Goal: Find specific page/section: Find specific page/section

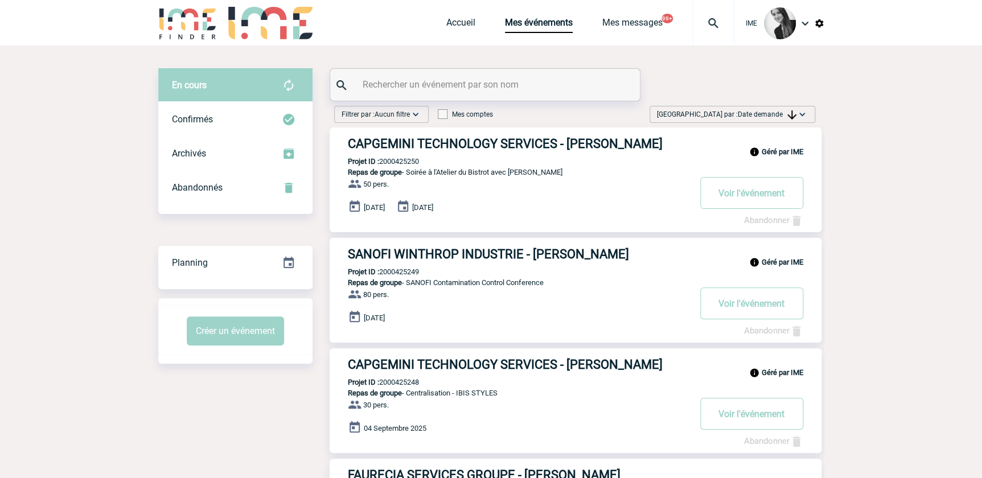
drag, startPoint x: 775, startPoint y: 115, endPoint x: 775, endPoint y: 122, distance: 6.8
click at [775, 116] on span "Date demande" at bounding box center [767, 114] width 59 height 8
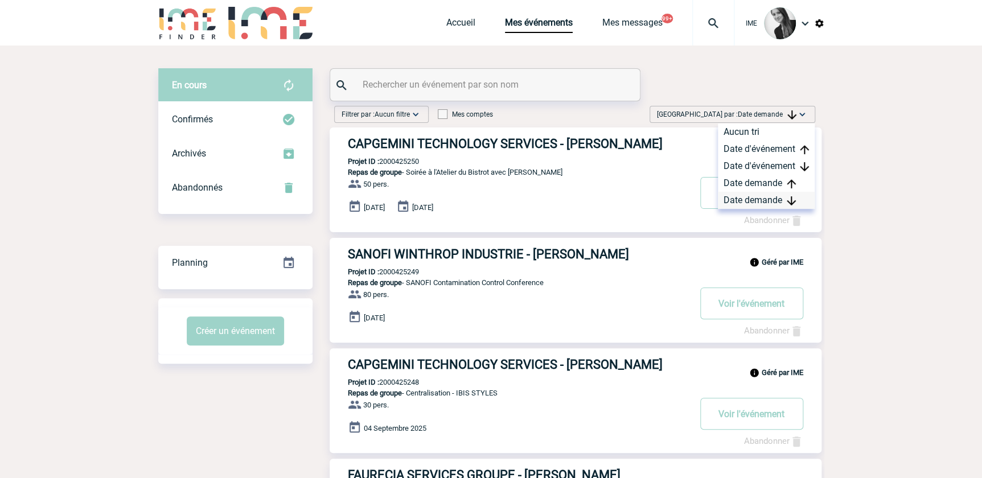
click at [752, 203] on div "Date demande" at bounding box center [766, 200] width 97 height 17
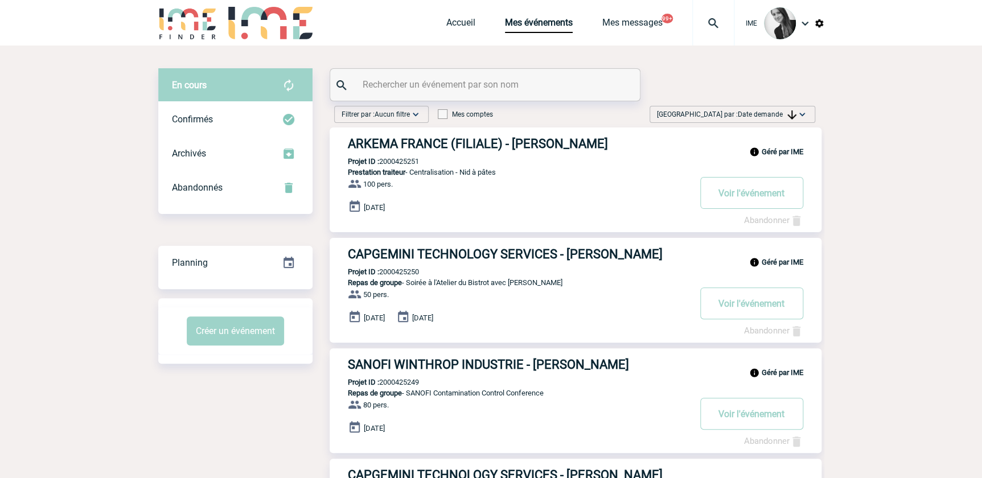
drag, startPoint x: 766, startPoint y: 117, endPoint x: 766, endPoint y: 136, distance: 18.8
click at [766, 117] on span "Date demande" at bounding box center [767, 114] width 59 height 8
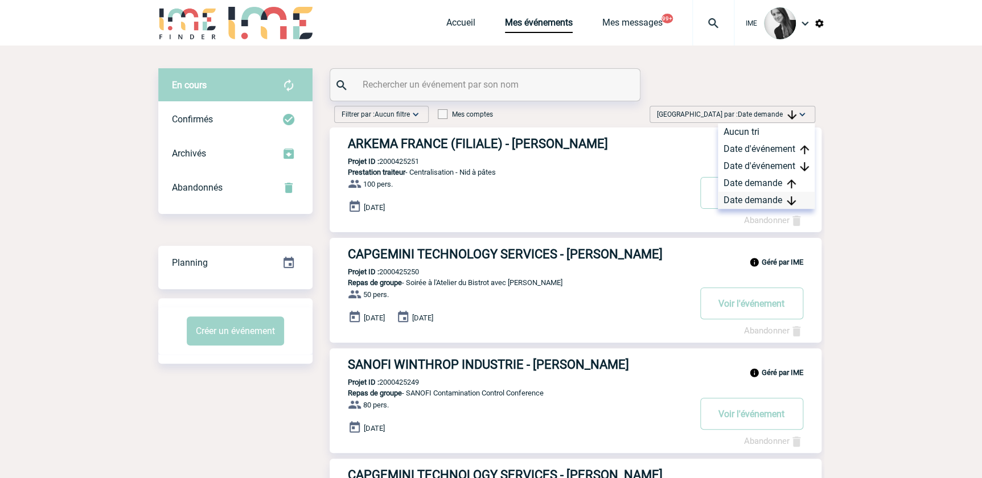
click at [757, 198] on div "Date demande" at bounding box center [766, 200] width 97 height 17
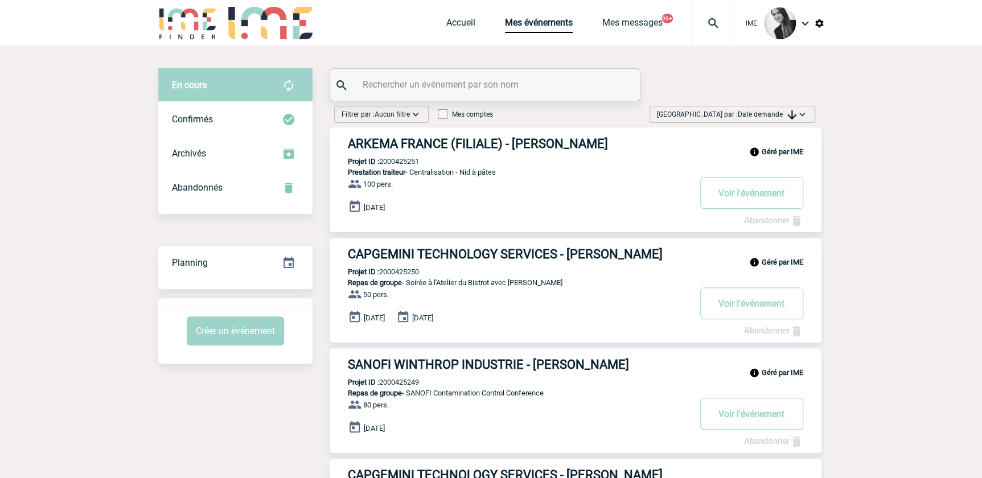
drag, startPoint x: 768, startPoint y: 116, endPoint x: 747, endPoint y: 150, distance: 40.3
click at [768, 116] on span "Date demande" at bounding box center [767, 114] width 59 height 8
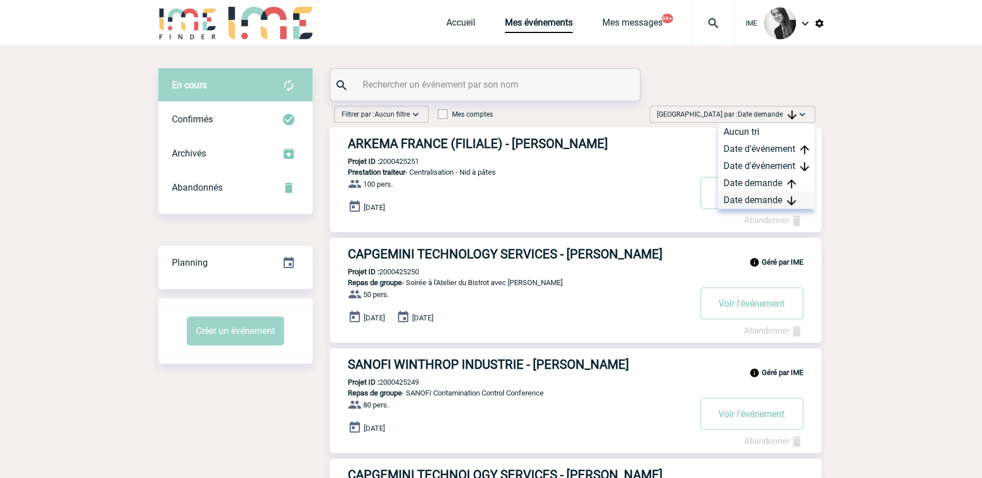
click at [733, 200] on div "Date demande" at bounding box center [766, 200] width 97 height 17
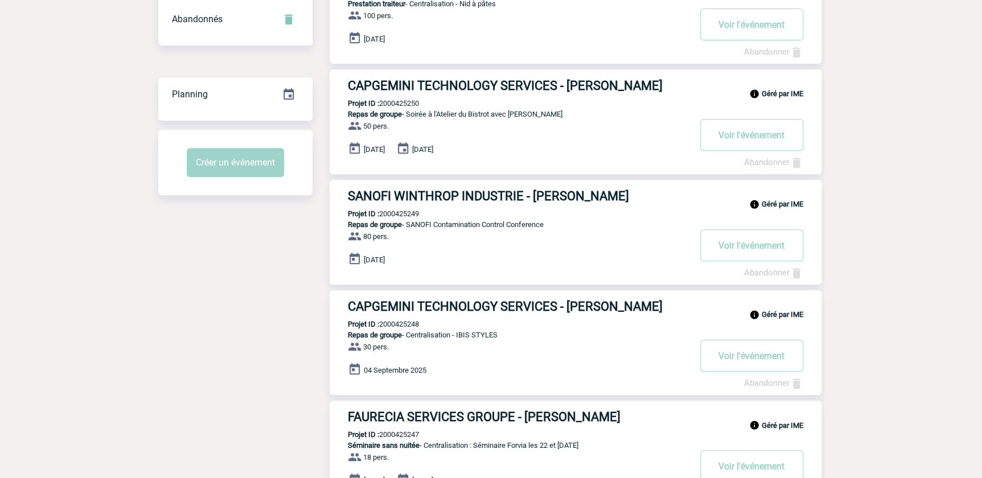
scroll to position [103, 0]
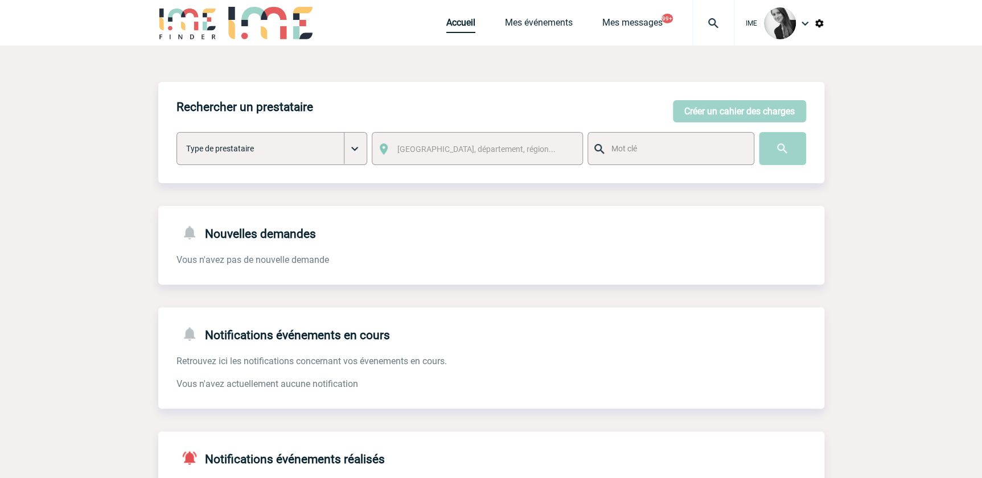
click at [458, 20] on link "Accueil" at bounding box center [460, 25] width 29 height 16
click at [522, 28] on link "Mes événements" at bounding box center [539, 25] width 68 height 16
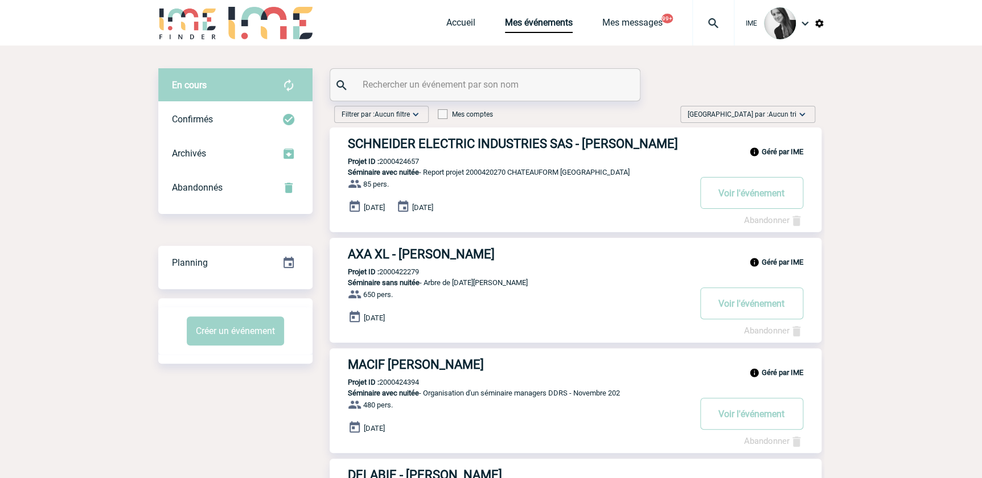
click at [784, 110] on span "Aucun tri" at bounding box center [783, 114] width 28 height 8
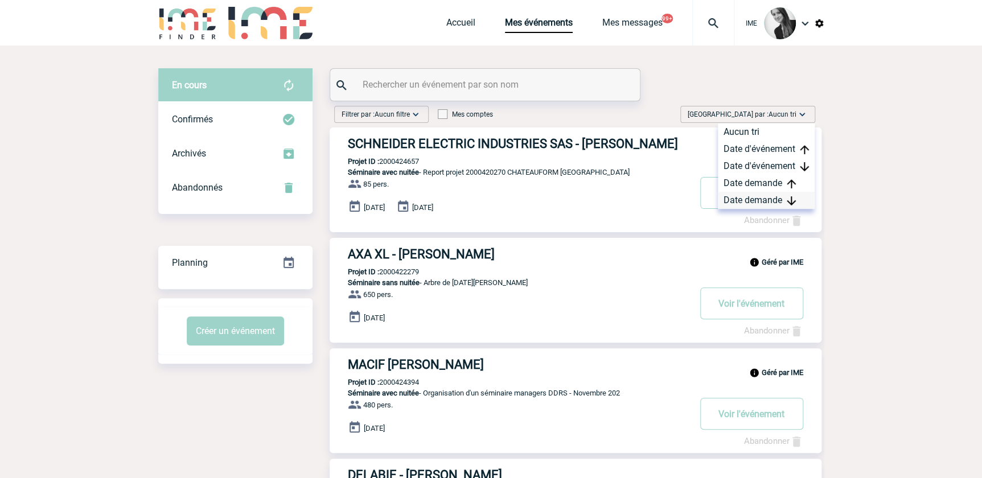
click at [780, 195] on div "Date demande" at bounding box center [766, 200] width 97 height 17
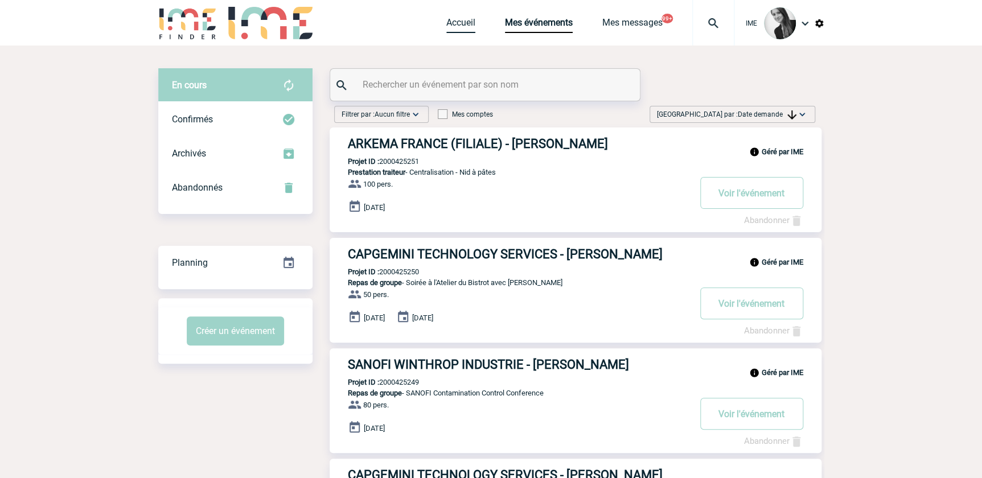
click at [452, 20] on link "Accueil" at bounding box center [460, 25] width 29 height 16
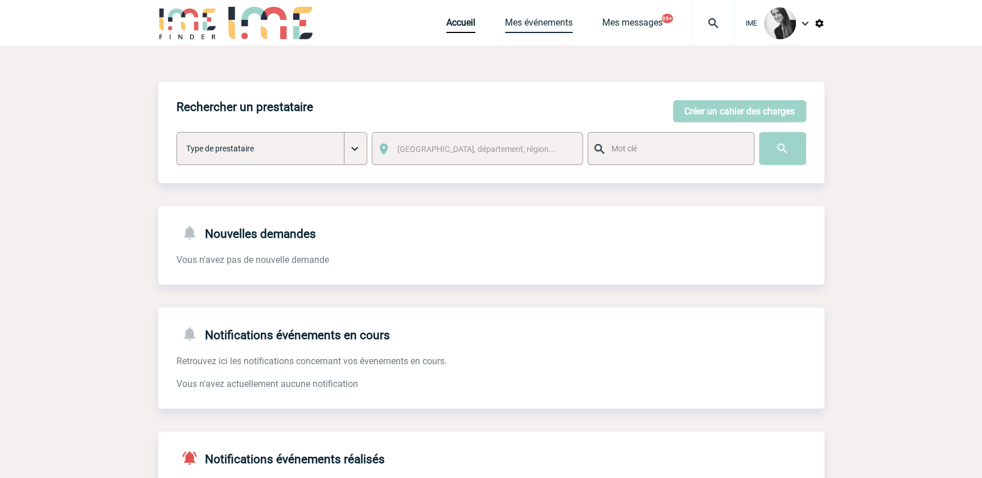
click at [530, 21] on link "Mes événements" at bounding box center [539, 25] width 68 height 16
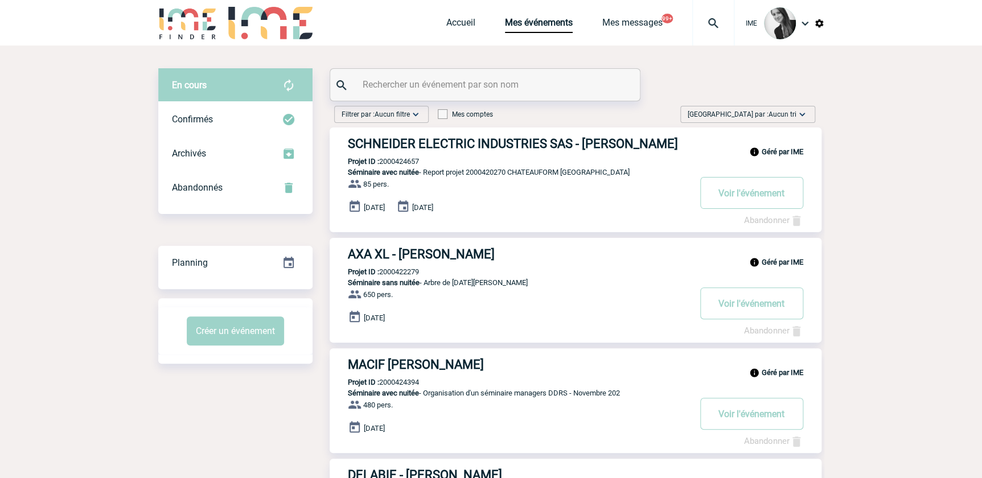
drag, startPoint x: 773, startPoint y: 114, endPoint x: 760, endPoint y: 194, distance: 81.3
click at [773, 114] on span "Aucun tri" at bounding box center [783, 114] width 28 height 8
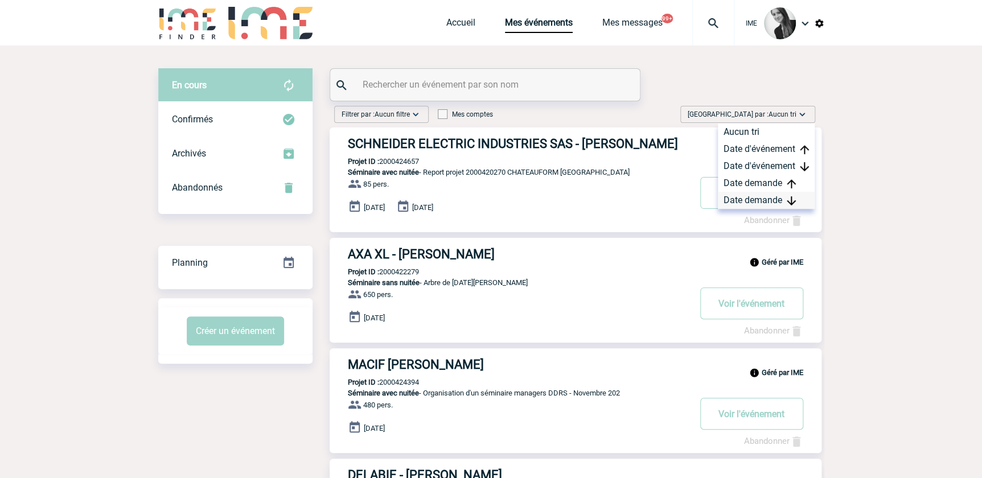
click at [753, 199] on div "Date demande" at bounding box center [766, 200] width 97 height 17
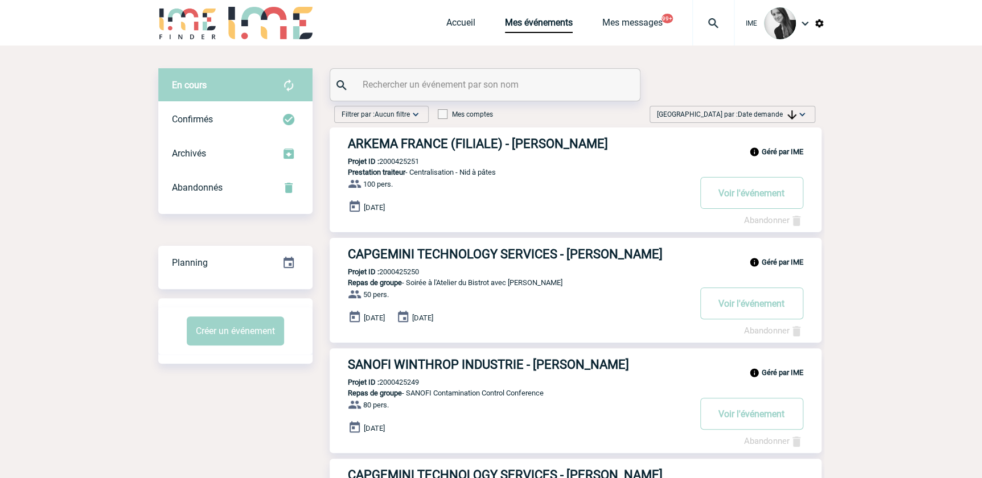
click at [434, 86] on input "text" at bounding box center [486, 84] width 253 height 17
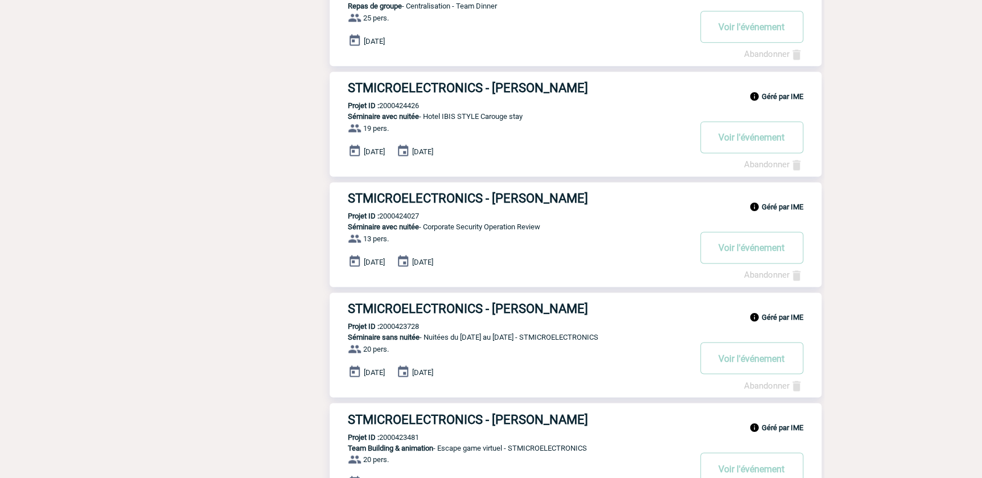
scroll to position [821, 0]
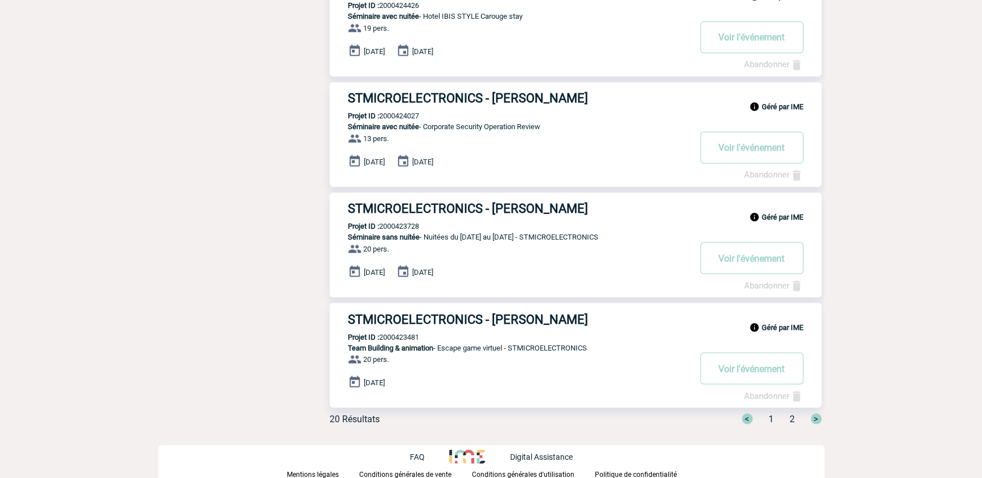
type input "stmic"
click at [405, 116] on p "Projet ID : 2000424027" at bounding box center [374, 116] width 89 height 9
copy p "2000424027"
click at [399, 120] on p "Projet ID : 2000424027" at bounding box center [374, 116] width 89 height 9
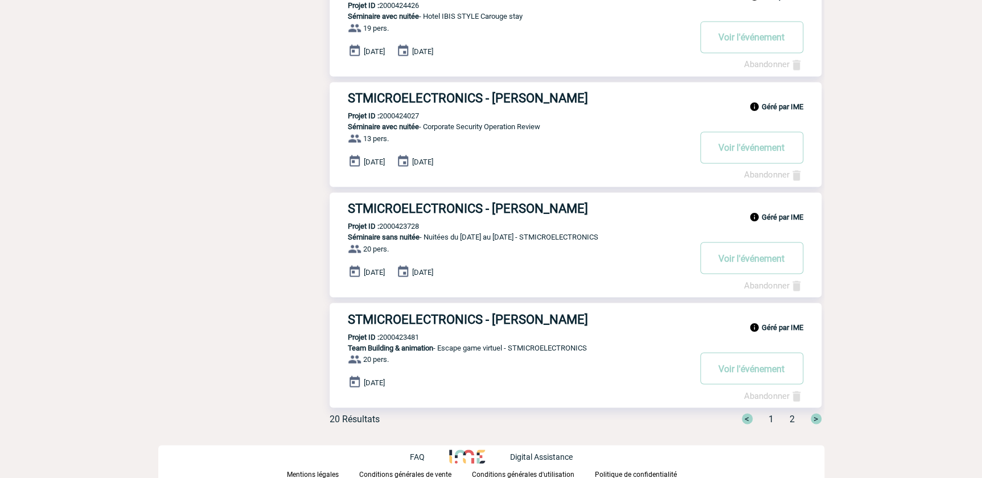
click at [398, 120] on p "Projet ID : 2000424027" at bounding box center [374, 116] width 89 height 9
copy p "2000424027"
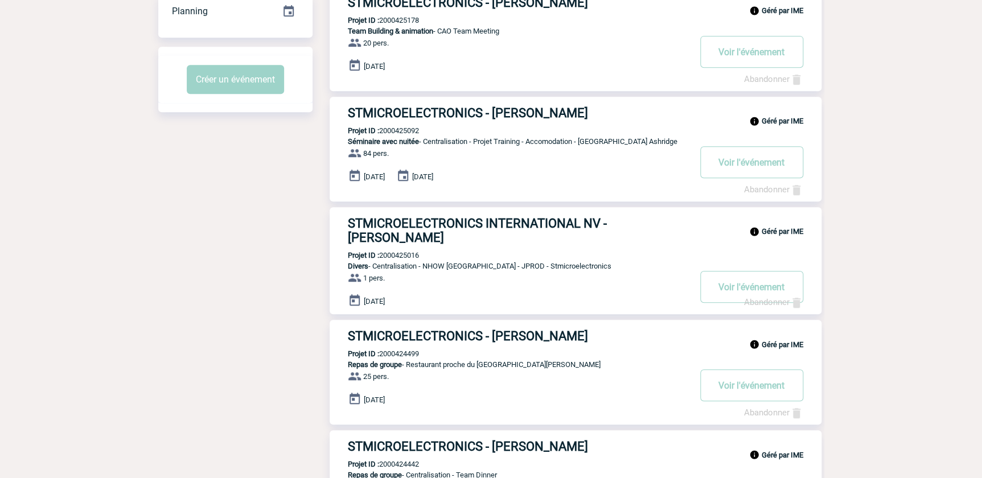
scroll to position [0, 0]
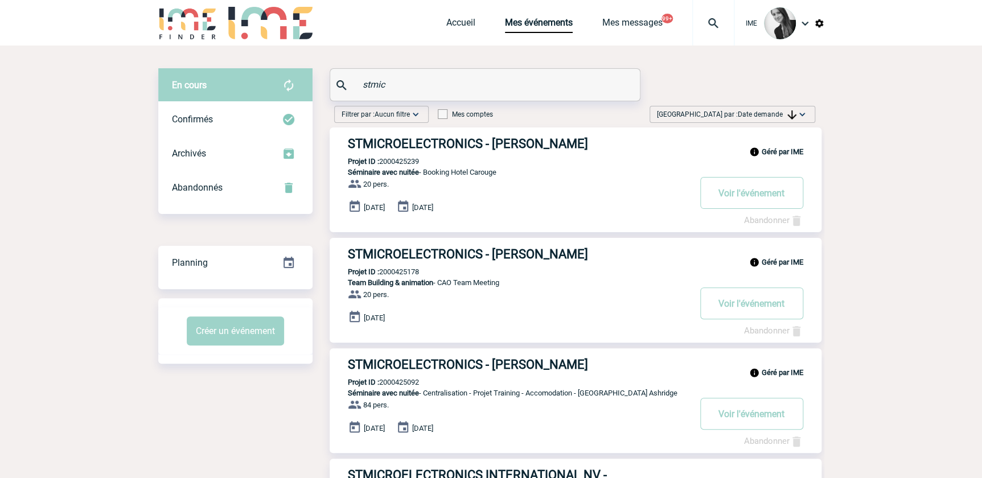
click at [393, 81] on input "stmic" at bounding box center [486, 84] width 253 height 17
drag, startPoint x: 356, startPoint y: 87, endPoint x: 296, endPoint y: 88, distance: 60.4
click at [461, 22] on link "Accueil" at bounding box center [460, 25] width 29 height 16
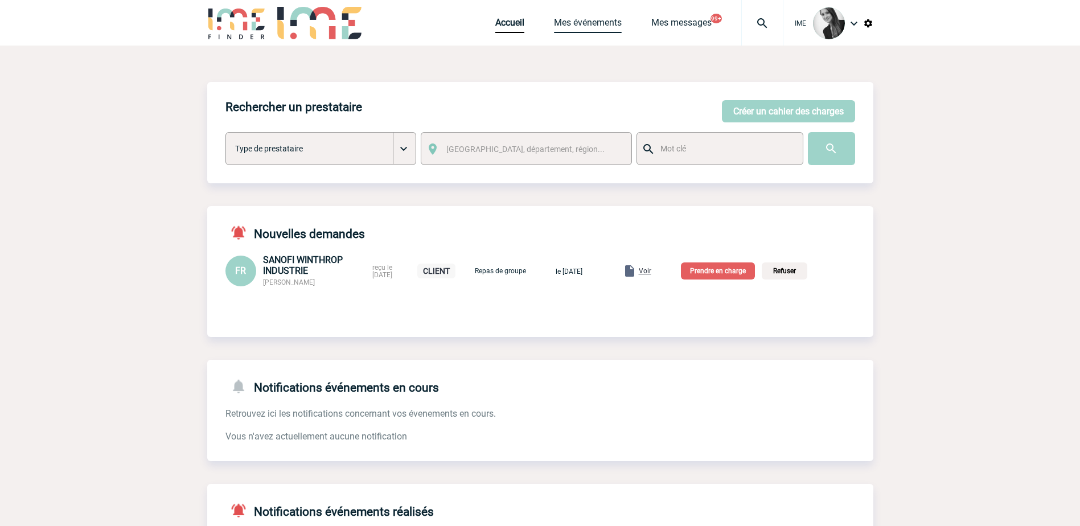
click at [598, 24] on link "Mes événements" at bounding box center [588, 25] width 68 height 16
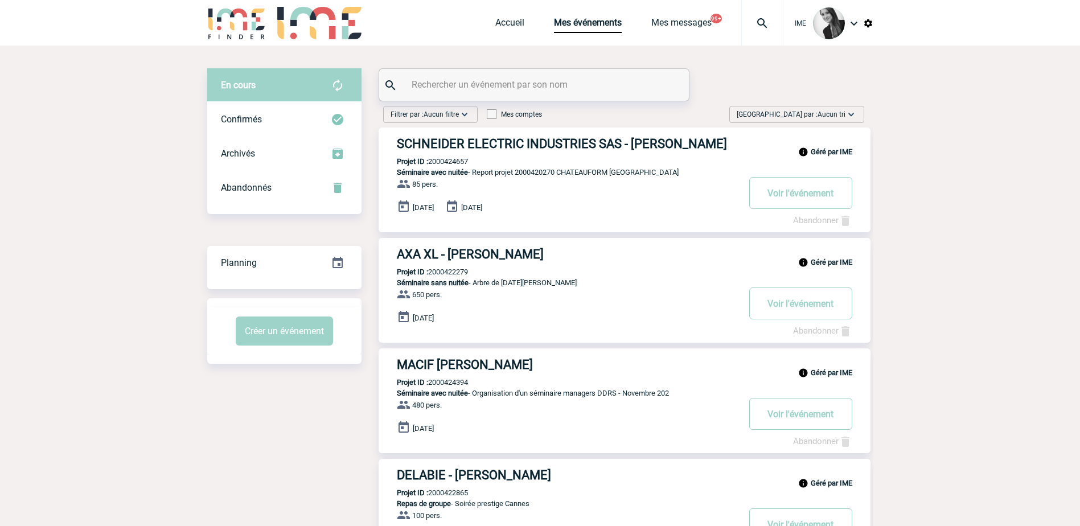
click at [848, 116] on img at bounding box center [851, 114] width 11 height 11
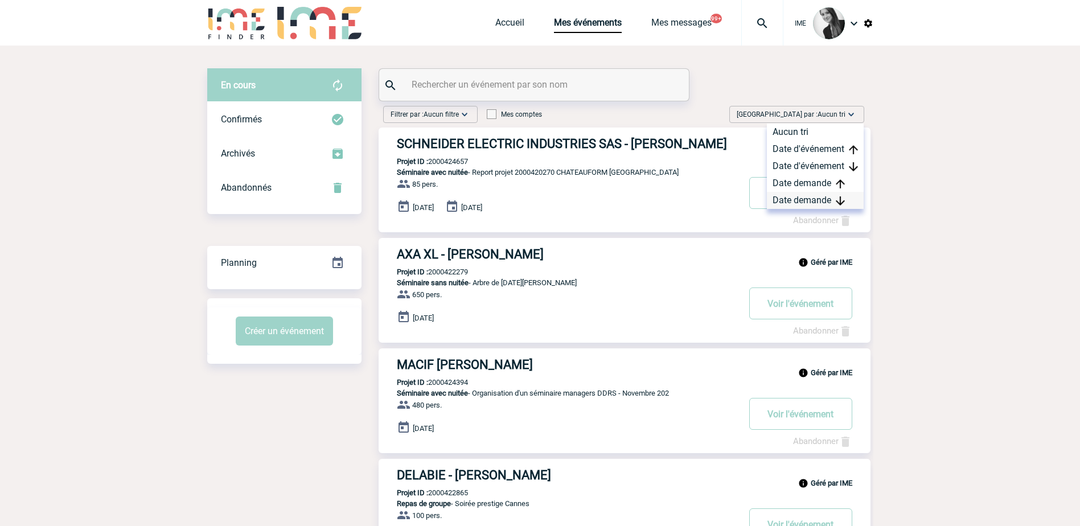
click at [812, 198] on div "Date demande" at bounding box center [815, 200] width 97 height 17
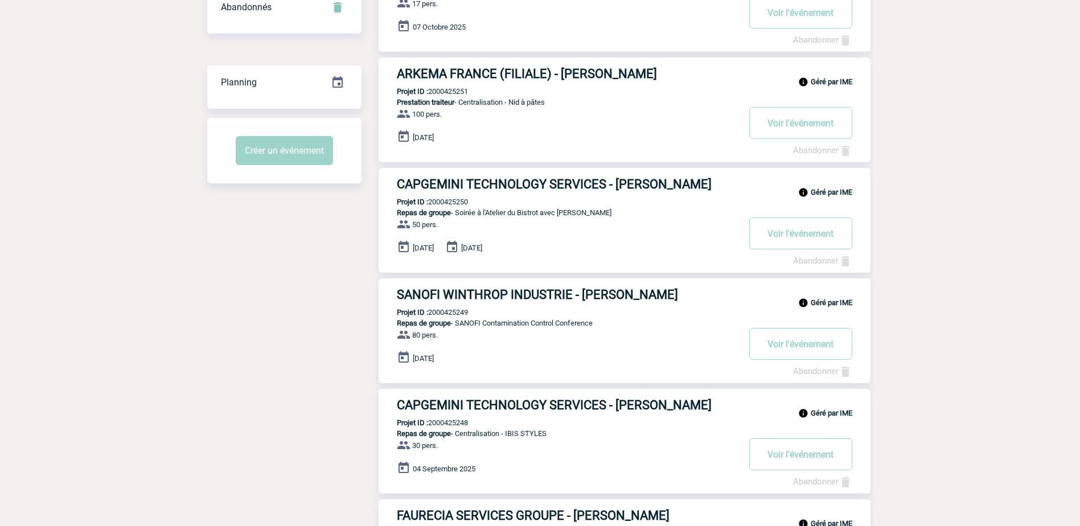
scroll to position [285, 0]
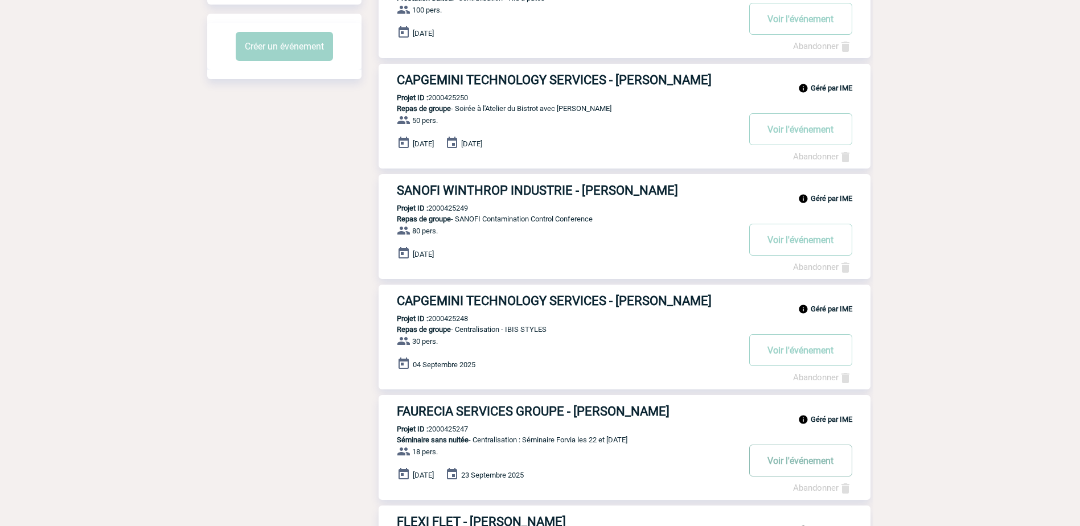
click at [783, 462] on button "Voir l'événement" at bounding box center [800, 461] width 103 height 32
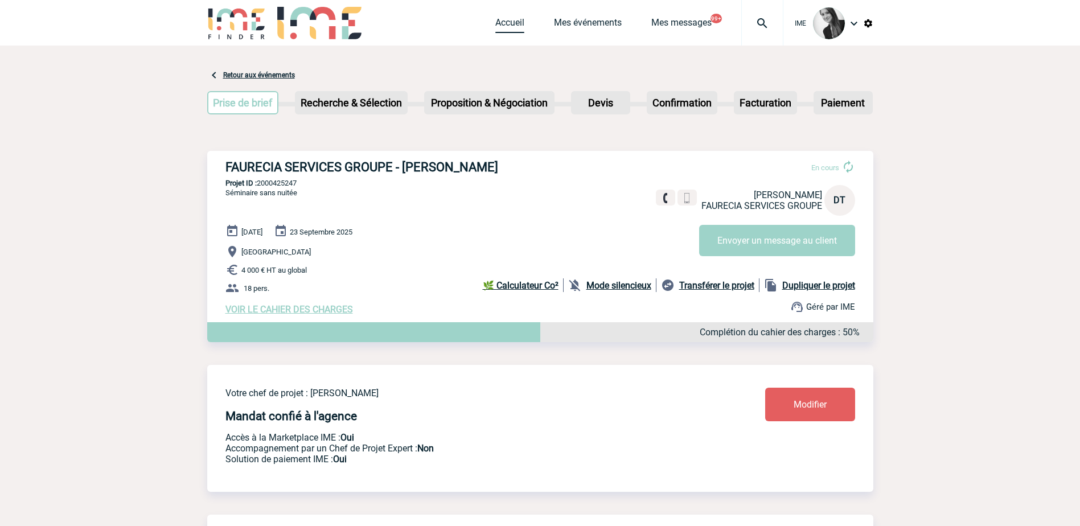
click at [511, 24] on link "Accueil" at bounding box center [509, 25] width 29 height 16
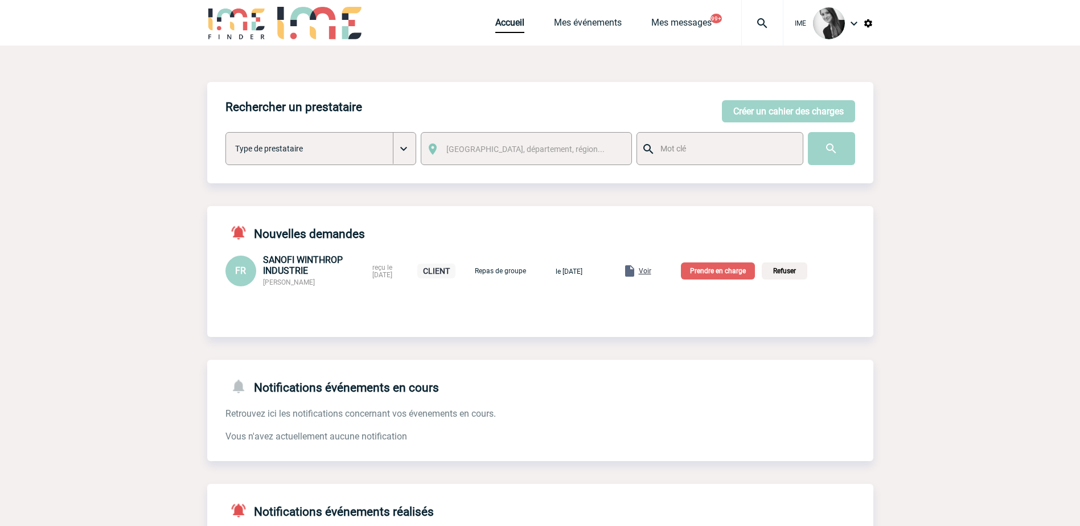
click at [592, 33] on div "Accueil Mes événements Mes messages 99+ Projet, client Projet, client" at bounding box center [639, 23] width 288 height 46
click at [563, 22] on link "Mes événements" at bounding box center [588, 25] width 68 height 16
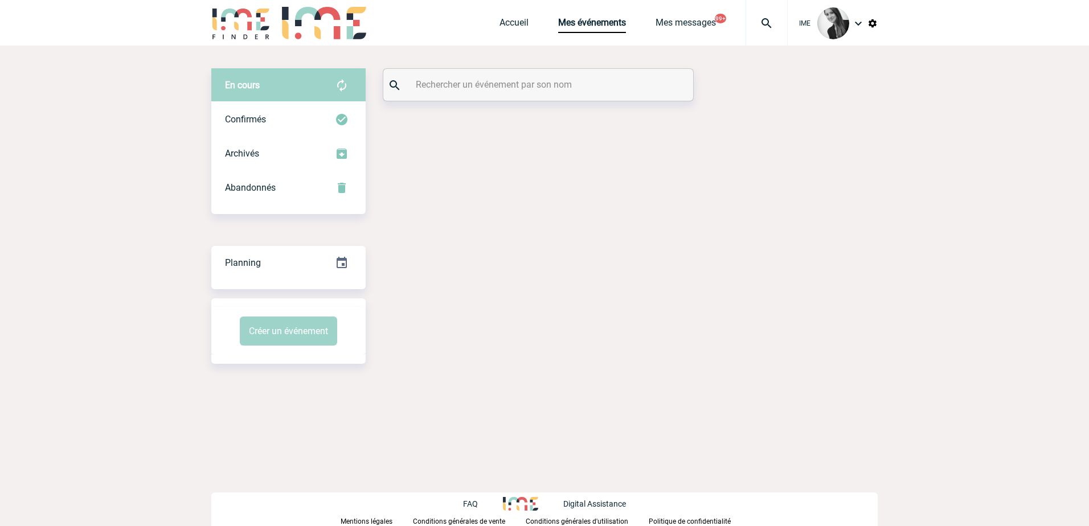
click at [424, 75] on div at bounding box center [538, 85] width 310 height 32
click at [424, 78] on input "text" at bounding box center [539, 84] width 253 height 17
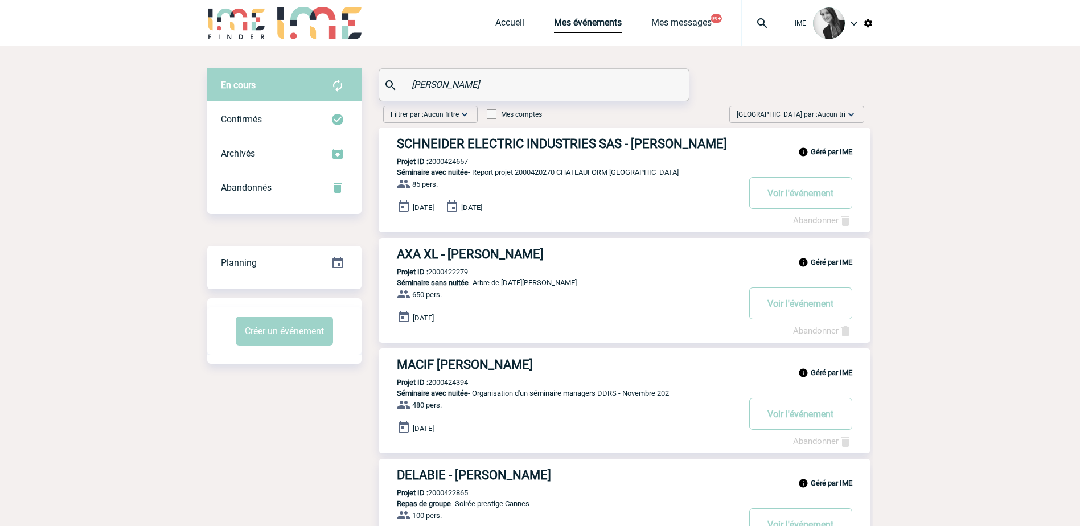
type input "martini"
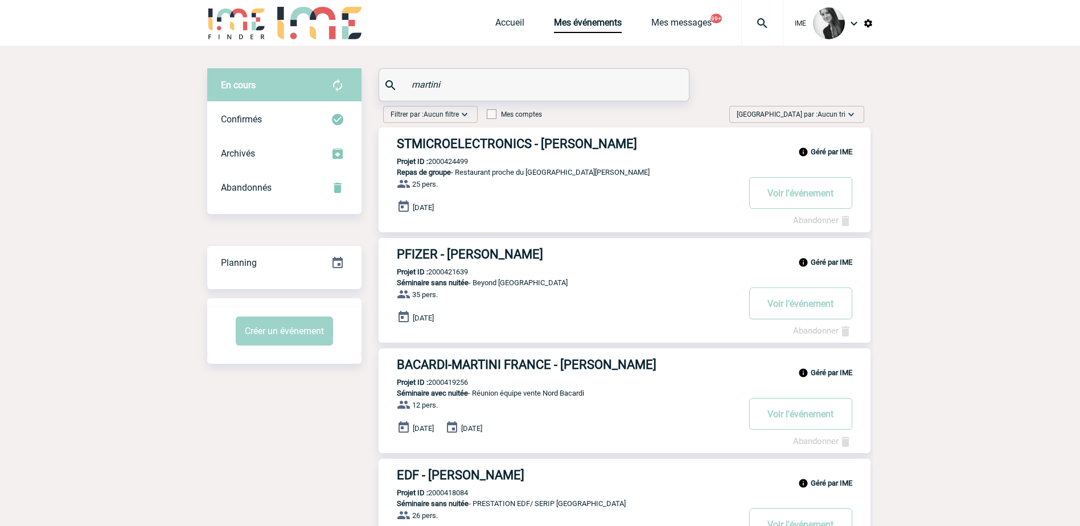
drag, startPoint x: 460, startPoint y: 85, endPoint x: 360, endPoint y: 99, distance: 101.1
click at [360, 99] on div "En cours En cours Confirmés Archivés Abandonnés En cours Confirmés Archivés Aba…" at bounding box center [540, 383] width 666 height 631
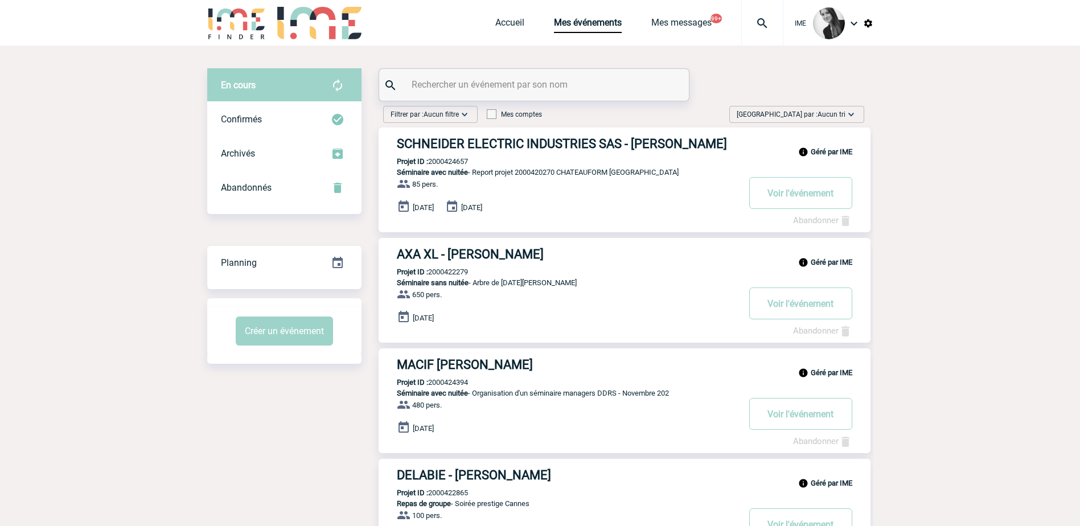
drag, startPoint x: 830, startPoint y: 110, endPoint x: 830, endPoint y: 122, distance: 12.5
click at [830, 110] on span "[GEOGRAPHIC_DATA] par : Aucun tri" at bounding box center [791, 114] width 109 height 11
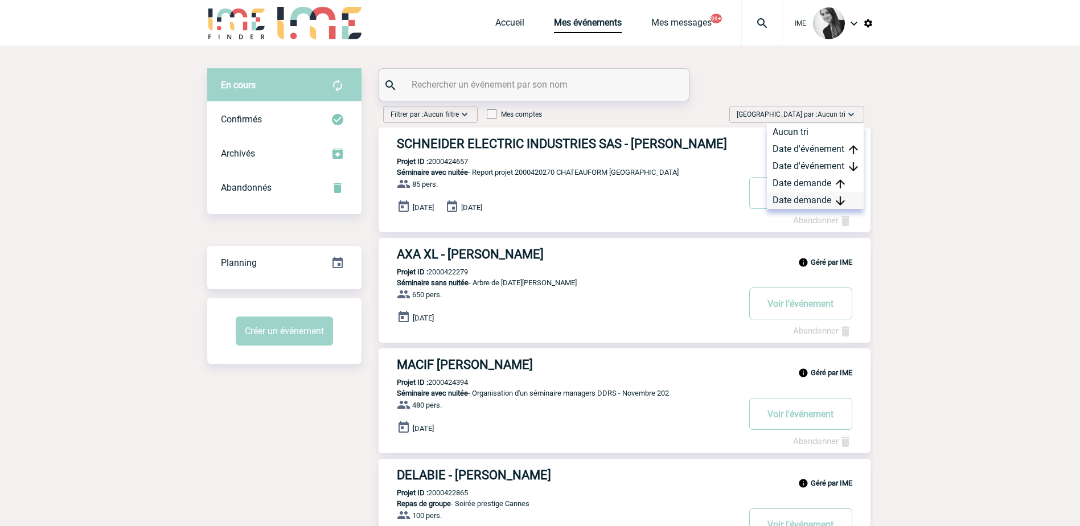
click at [808, 205] on div "Date demande" at bounding box center [815, 200] width 97 height 17
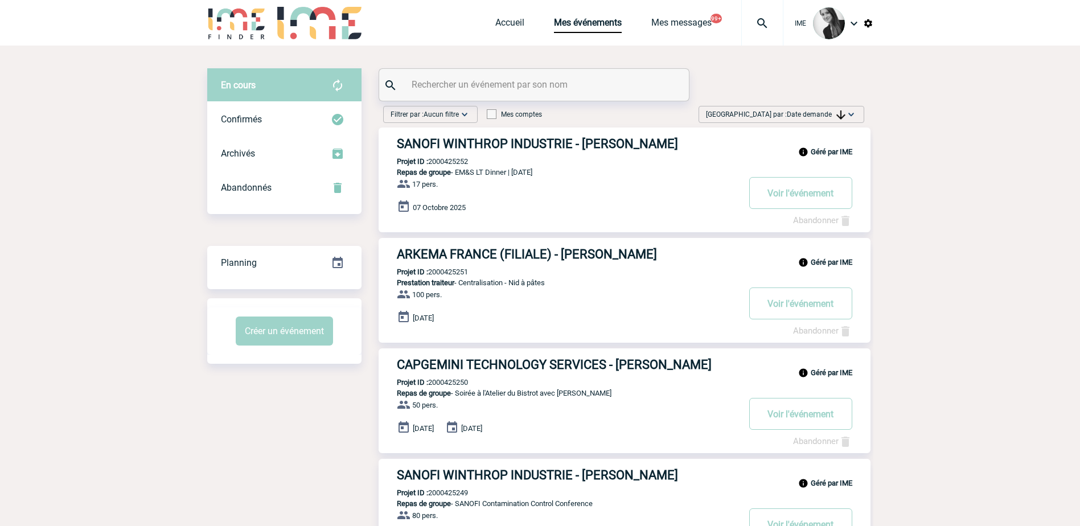
click at [784, 114] on span "[GEOGRAPHIC_DATA] par : Date demande" at bounding box center [776, 114] width 140 height 11
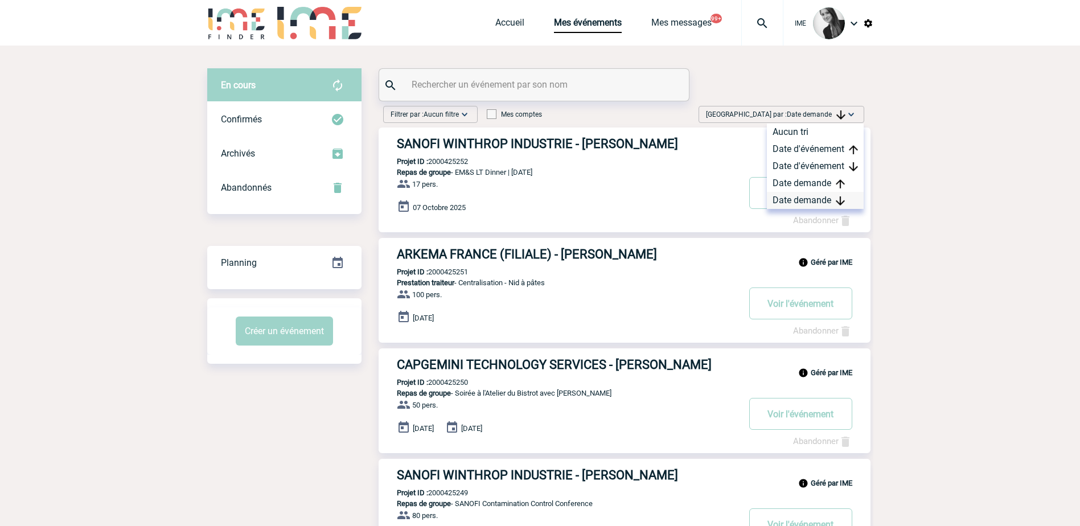
click at [790, 206] on div "Date demande" at bounding box center [815, 200] width 97 height 17
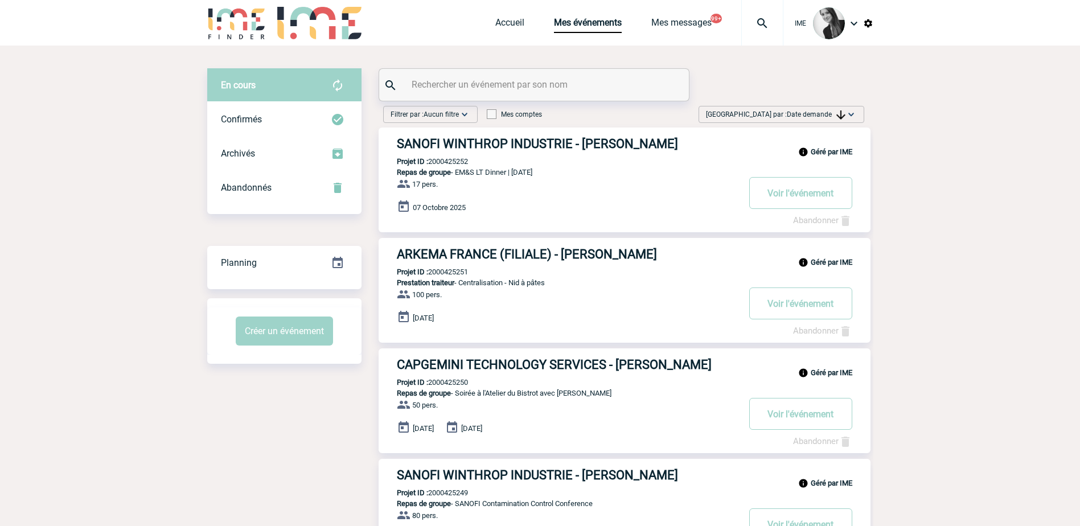
click at [793, 109] on span "[GEOGRAPHIC_DATA] par : Date demande" at bounding box center [776, 114] width 140 height 11
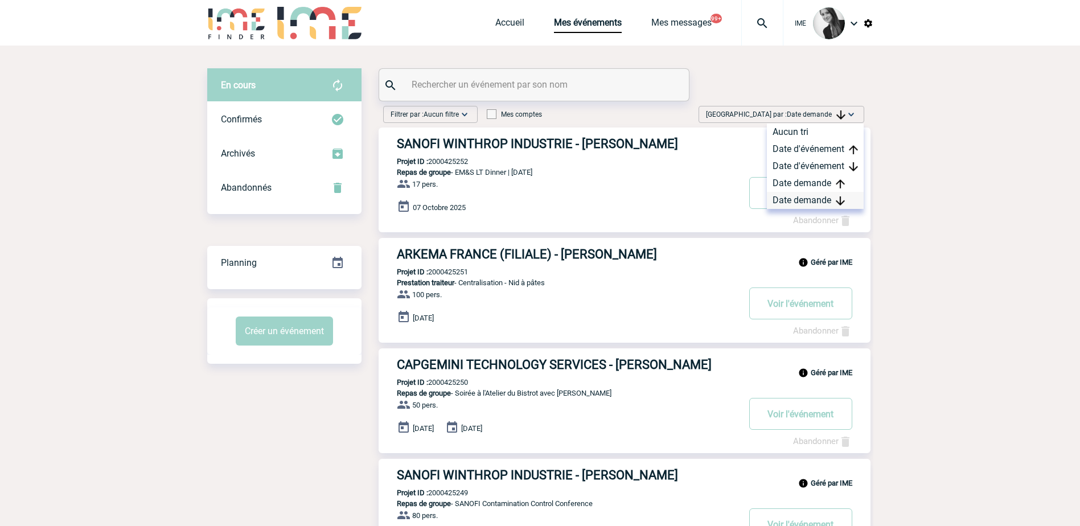
click at [785, 198] on div "Date demande" at bounding box center [815, 200] width 97 height 17
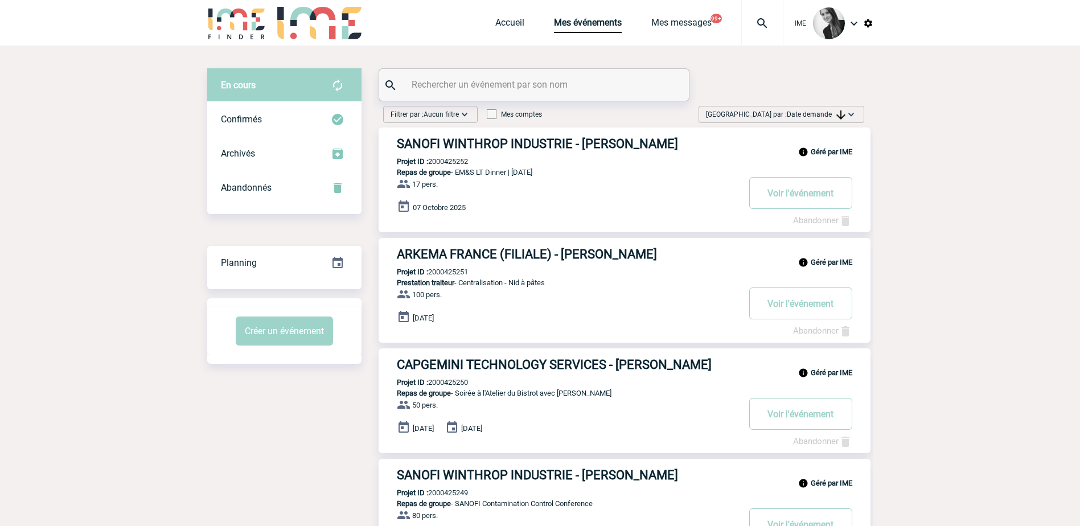
drag, startPoint x: 816, startPoint y: 117, endPoint x: 817, endPoint y: 132, distance: 14.8
click at [816, 117] on span "Date demande" at bounding box center [816, 114] width 59 height 8
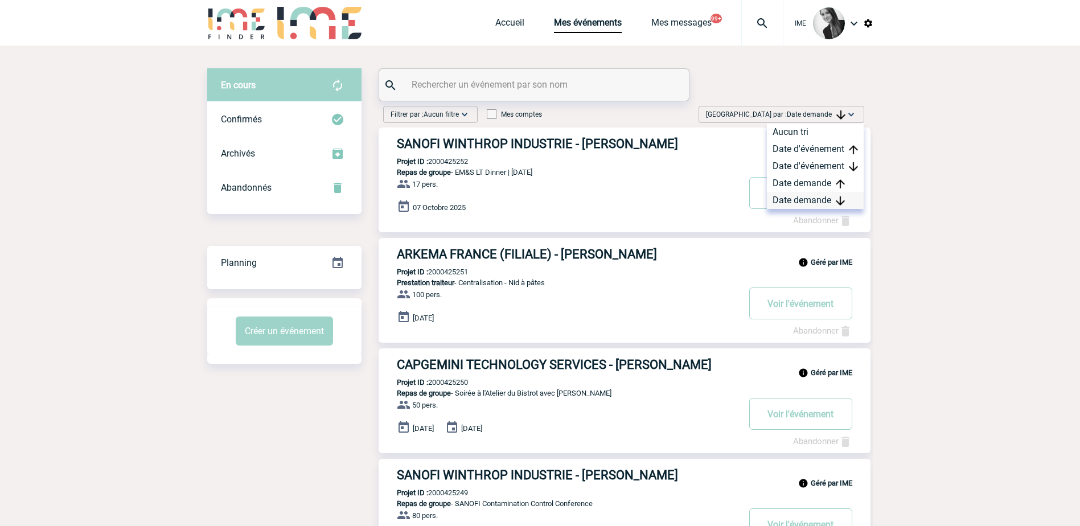
click at [809, 205] on div "Date demande" at bounding box center [815, 200] width 97 height 17
